Goal: Information Seeking & Learning: Learn about a topic

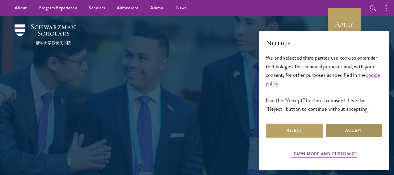
click at [348, 133] on button "Accept" at bounding box center [353, 130] width 57 height 14
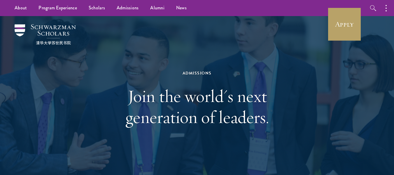
drag, startPoint x: 260, startPoint y: 0, endPoint x: 270, endPoint y: 71, distance: 71.6
click at [270, 71] on div "Admissions" at bounding box center [197, 72] width 201 height 7
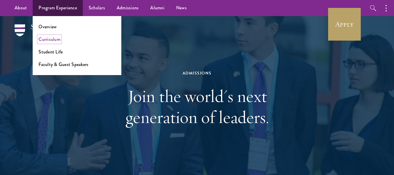
click at [54, 41] on link "Curriculum" at bounding box center [50, 39] width 22 height 7
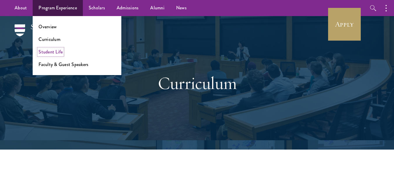
click at [51, 51] on link "Student Life" at bounding box center [51, 51] width 24 height 7
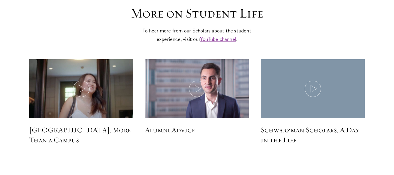
scroll to position [1696, 0]
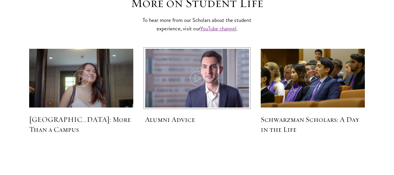
click at [202, 70] on icon at bounding box center [197, 78] width 16 height 16
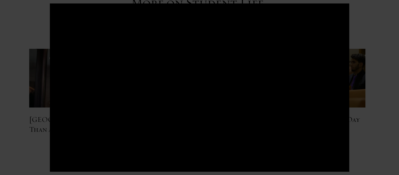
click at [368, 139] on div at bounding box center [199, 87] width 399 height 175
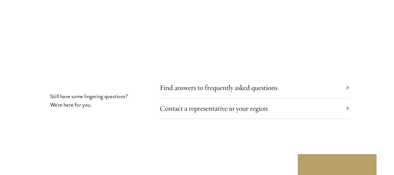
scroll to position [1860, 0]
click at [270, 83] on link "Find answers to frequently asked questions" at bounding box center [223, 87] width 118 height 9
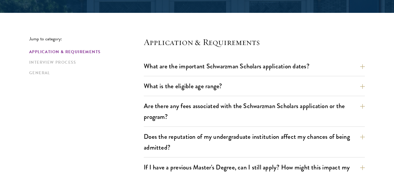
scroll to position [137, 0]
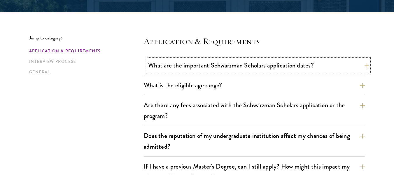
click at [283, 67] on button "What are the important Schwarzman Scholars application dates?" at bounding box center [258, 65] width 221 height 13
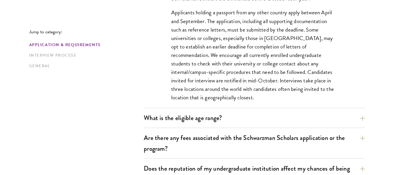
scroll to position [278, 0]
click at [252, 121] on button "What is the eligible age range?" at bounding box center [258, 117] width 221 height 13
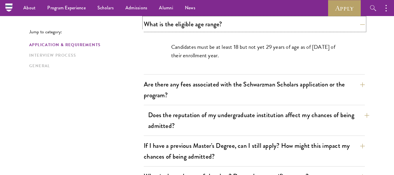
scroll to position [198, 0]
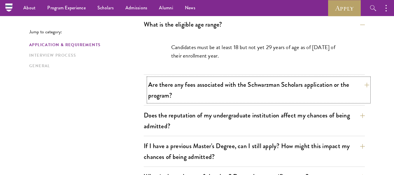
click at [248, 89] on button "Are there any fees associated with the Schwarzman Scholars application or the p…" at bounding box center [258, 90] width 221 height 24
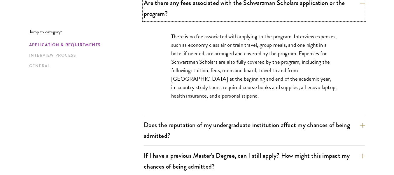
scroll to position [240, 0]
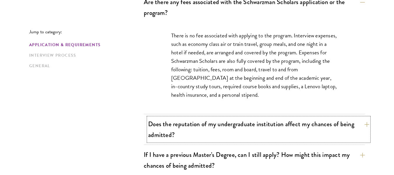
click at [244, 128] on button "Does the reputation of my undergraduate institution affect my chances of being …" at bounding box center [258, 129] width 221 height 24
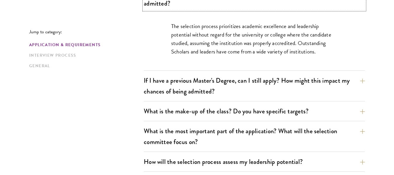
scroll to position [283, 0]
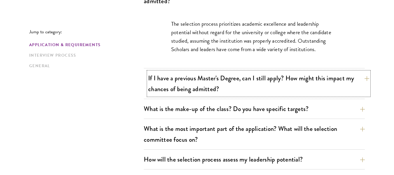
click at [272, 85] on button "If I have a previous Master's Degree, can I still apply? How might this impact …" at bounding box center [258, 83] width 221 height 24
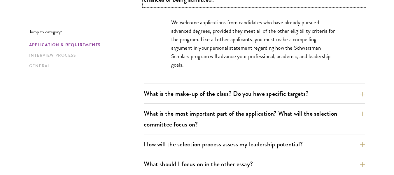
scroll to position [316, 0]
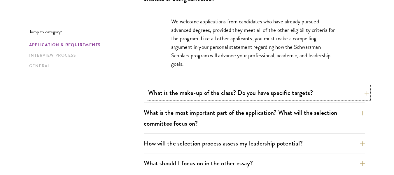
click at [291, 92] on button "What is the make-up of the class? Do you have specific targets?" at bounding box center [258, 92] width 221 height 13
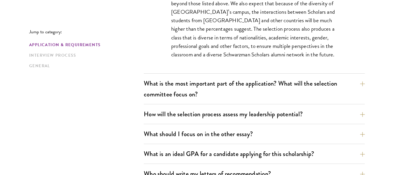
scroll to position [390, 0]
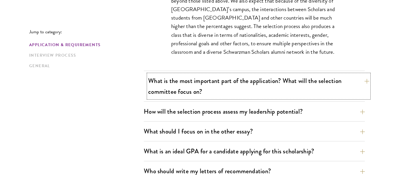
click at [280, 83] on button "What is the most important part of the application? What will the selection com…" at bounding box center [258, 86] width 221 height 24
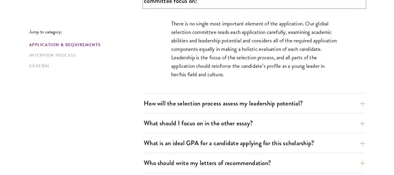
scroll to position [364, 0]
click at [221, 102] on button "How will the selection process assess my leadership potential?" at bounding box center [258, 102] width 221 height 13
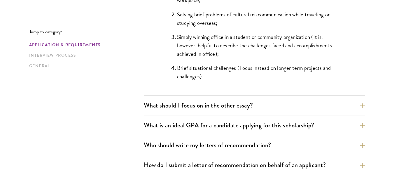
scroll to position [610, 0]
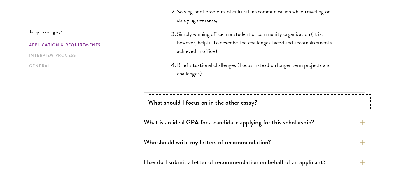
click at [238, 102] on button "What should I focus on in the other essay?" at bounding box center [258, 102] width 221 height 13
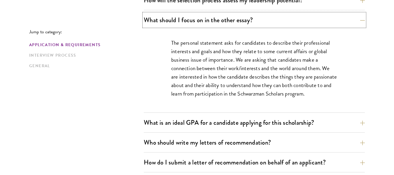
scroll to position [386, 0]
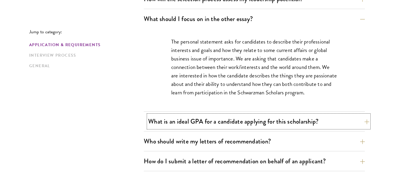
click at [251, 120] on button "What is an ideal GPA for a candidate applying for this scholarship?" at bounding box center [258, 121] width 221 height 13
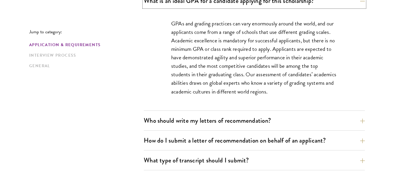
scroll to position [424, 0]
click at [239, 127] on div "Who should write my letters of recommendation? All applicants including Current…" at bounding box center [254, 122] width 221 height 17
click at [220, 121] on button "Who should write my letters of recommendation?" at bounding box center [258, 120] width 221 height 13
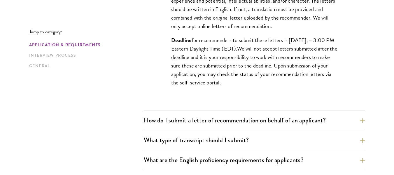
scroll to position [607, 0]
click at [233, 121] on button "How do I submit a letter of recommendation on behalf of an applicant?" at bounding box center [258, 119] width 221 height 13
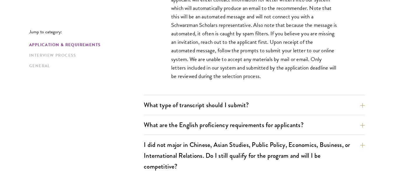
scroll to position [496, 0]
click at [246, 109] on button "What type of transcript should I submit?" at bounding box center [258, 104] width 221 height 13
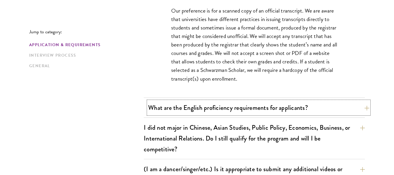
click at [223, 111] on button "What are the English proficiency requirements for applicants?" at bounding box center [258, 107] width 221 height 13
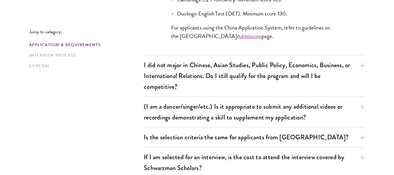
scroll to position [671, 0]
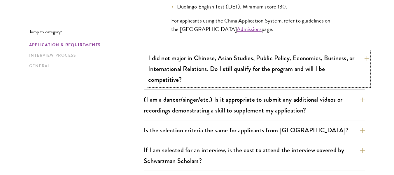
click at [316, 64] on button "I did not major in Chinese, Asian Studies, Public Policy, Economics, Business, …" at bounding box center [258, 68] width 221 height 35
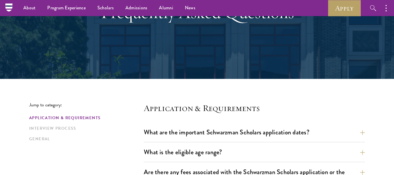
scroll to position [0, 0]
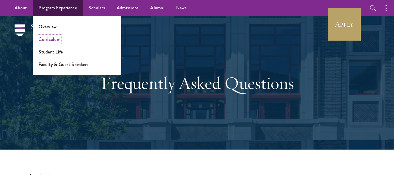
click at [55, 39] on link "Curriculum" at bounding box center [50, 39] width 22 height 7
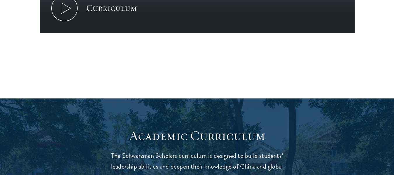
scroll to position [393, 0]
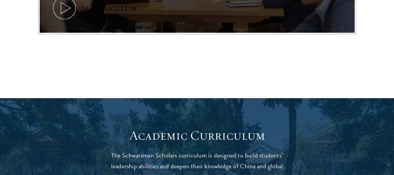
click at [62, 13] on icon at bounding box center [64, 8] width 26 height 26
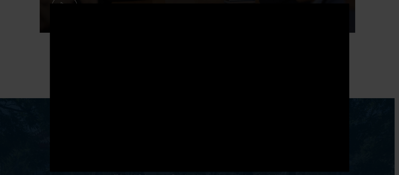
click at [370, 100] on div at bounding box center [199, 87] width 399 height 175
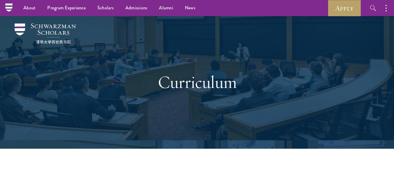
scroll to position [0, 0]
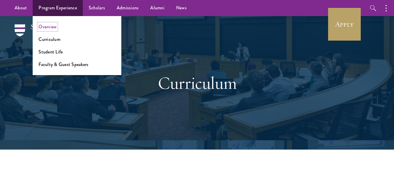
click at [51, 27] on link "Overview" at bounding box center [48, 26] width 18 height 7
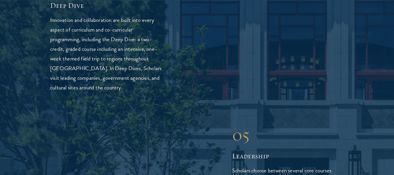
scroll to position [1387, 0]
